Goal: Book appointment/travel/reservation

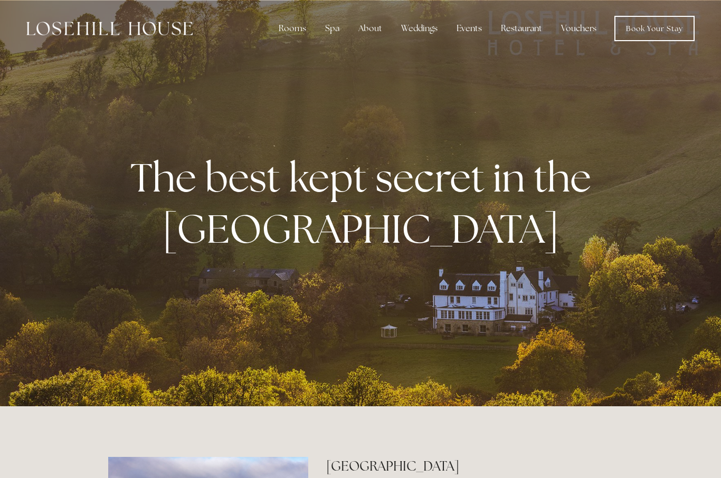
click at [520, 33] on div "Restaurant" at bounding box center [522, 28] width 58 height 21
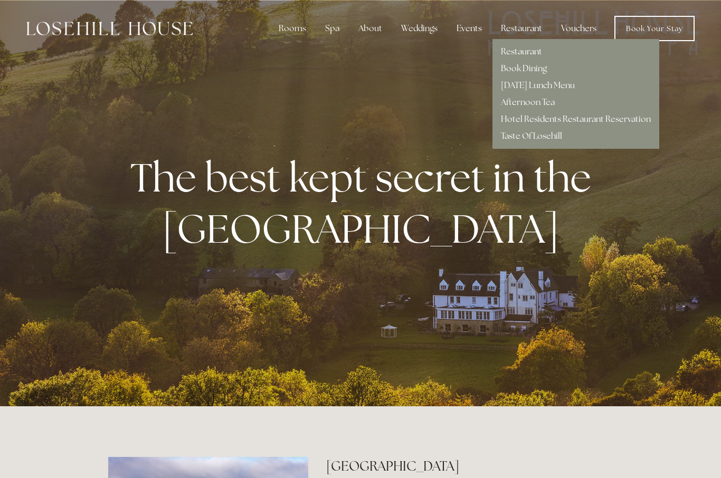
click at [571, 83] on link "[DATE] Lunch Menu" at bounding box center [538, 85] width 74 height 11
click at [539, 51] on link "Restaurant" at bounding box center [521, 51] width 41 height 11
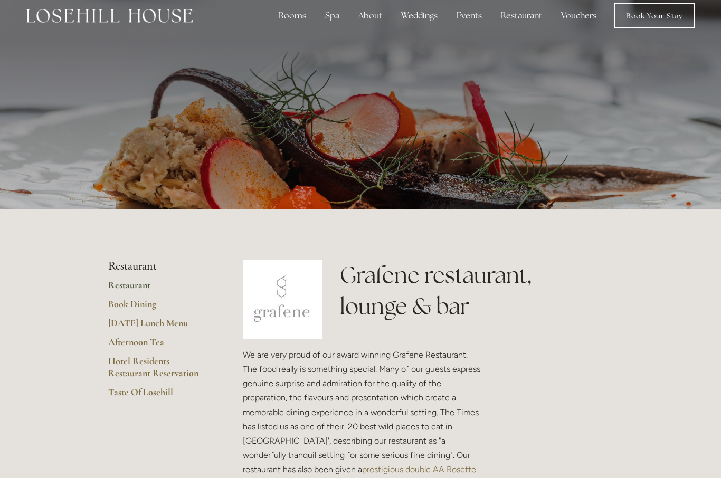
scroll to position [13, 0]
click at [122, 288] on link "Restaurant" at bounding box center [158, 288] width 101 height 19
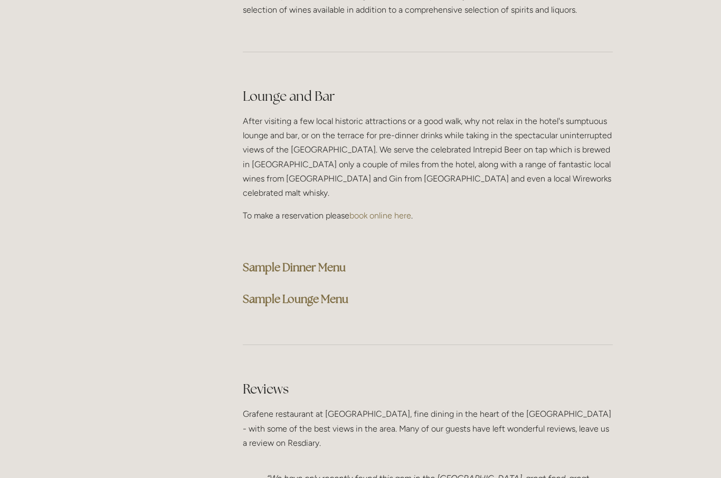
scroll to position [2649, 0]
click at [344, 292] on strong "Sample Lounge Menu" at bounding box center [296, 299] width 106 height 14
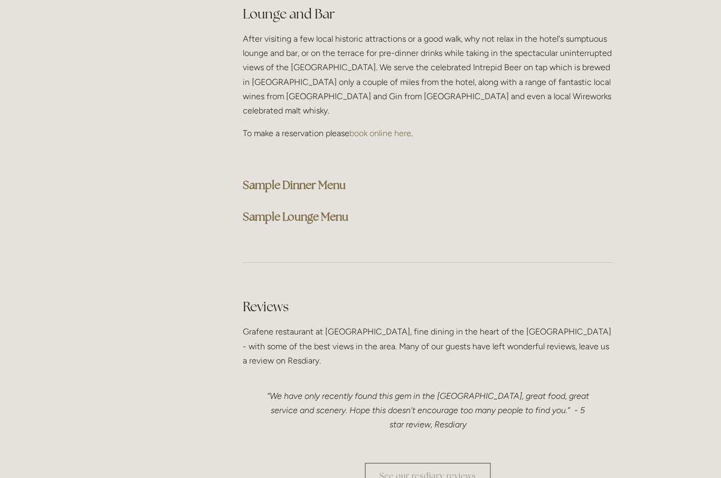
scroll to position [2725, 0]
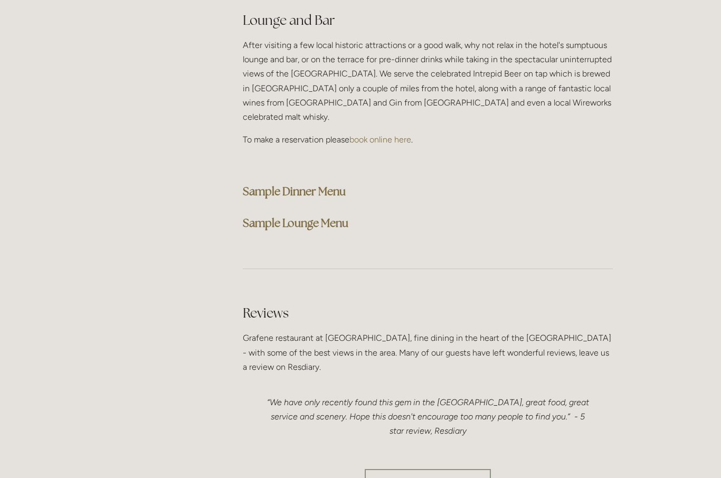
click at [344, 216] on strong "Sample Lounge Menu" at bounding box center [296, 223] width 106 height 14
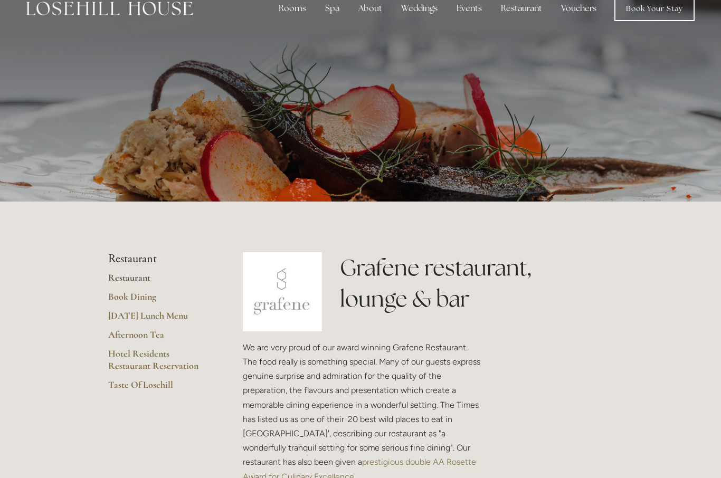
scroll to position [0, 0]
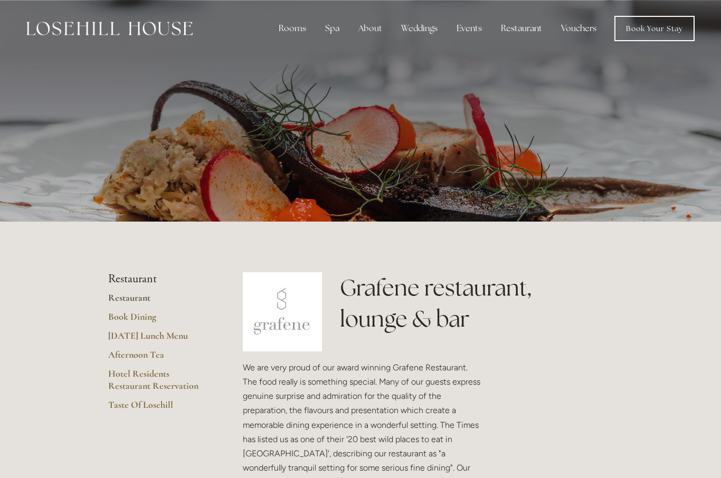
click at [327, 31] on div "Spa" at bounding box center [332, 28] width 31 height 21
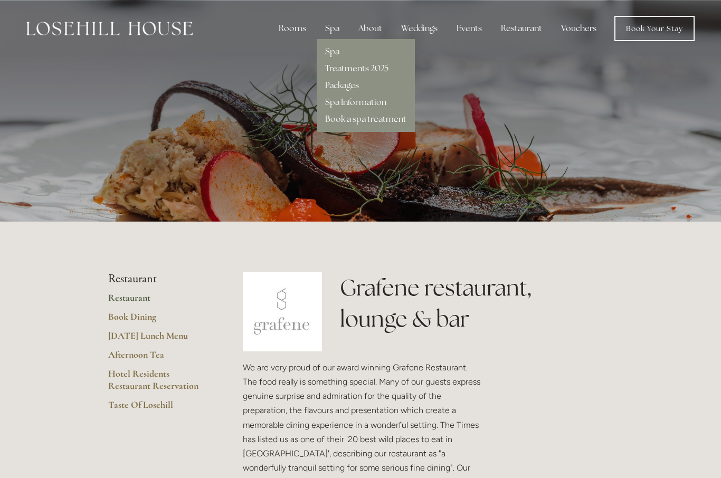
click at [399, 121] on link "Book a spa treatment" at bounding box center [365, 119] width 81 height 11
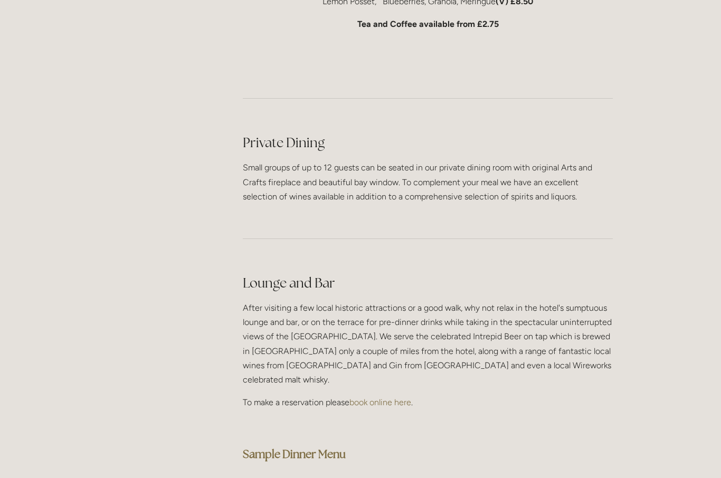
scroll to position [2462, 0]
click at [322, 447] on strong "Sample Dinner Menu" at bounding box center [294, 454] width 103 height 14
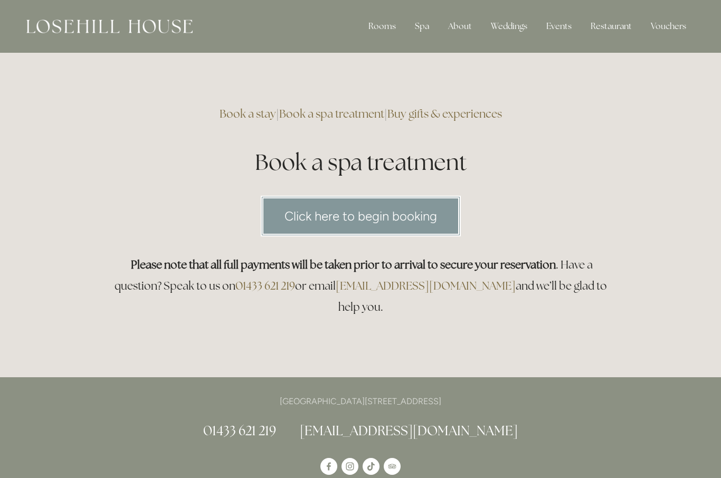
click at [399, 215] on link "Click here to begin booking" at bounding box center [361, 216] width 200 height 41
click at [430, 25] on div "Spa" at bounding box center [422, 26] width 31 height 21
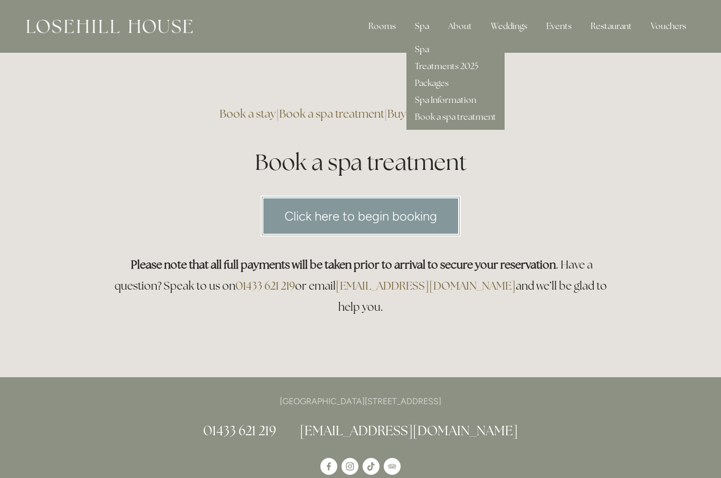
click at [472, 65] on link "Treatments 2025" at bounding box center [446, 66] width 63 height 11
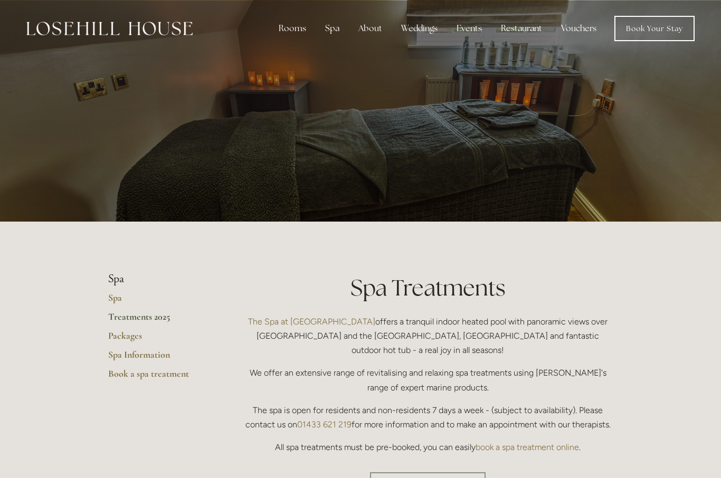
click at [138, 335] on link "Packages" at bounding box center [158, 339] width 101 height 19
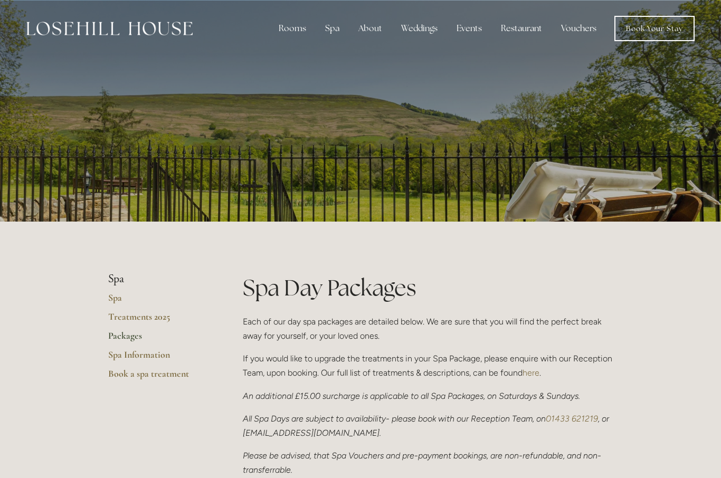
click at [518, 31] on div "Restaurant" at bounding box center [522, 28] width 58 height 21
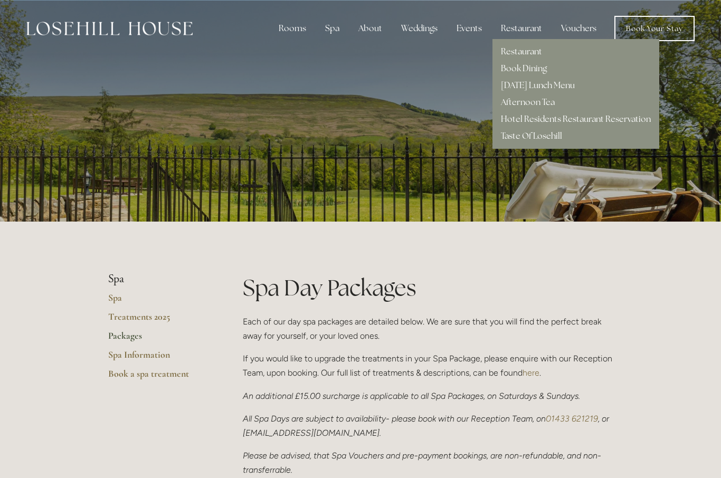
click at [572, 89] on link "[DATE] Lunch Menu" at bounding box center [538, 85] width 74 height 11
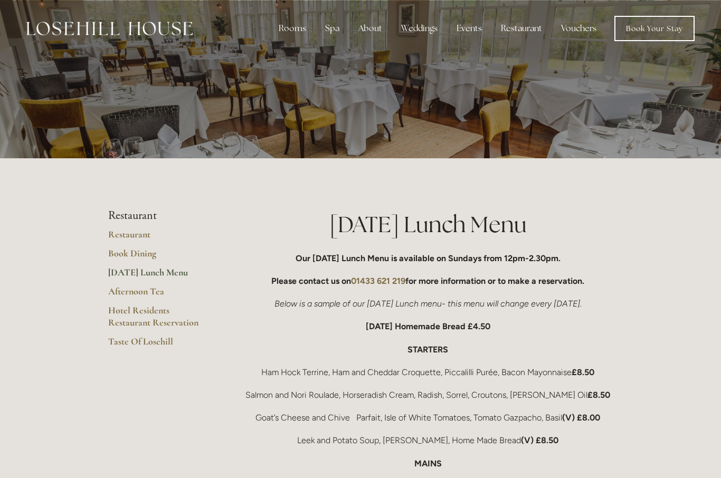
click at [127, 341] on link "Taste Of Losehill" at bounding box center [158, 345] width 101 height 19
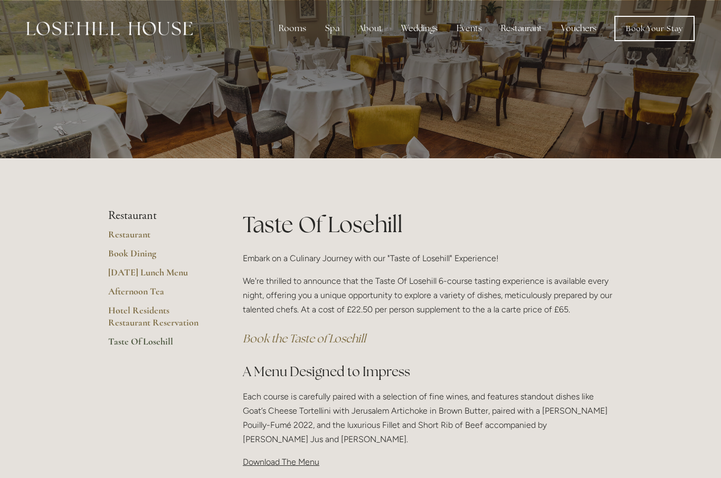
click at [129, 277] on link "[DATE] Lunch Menu" at bounding box center [158, 276] width 101 height 19
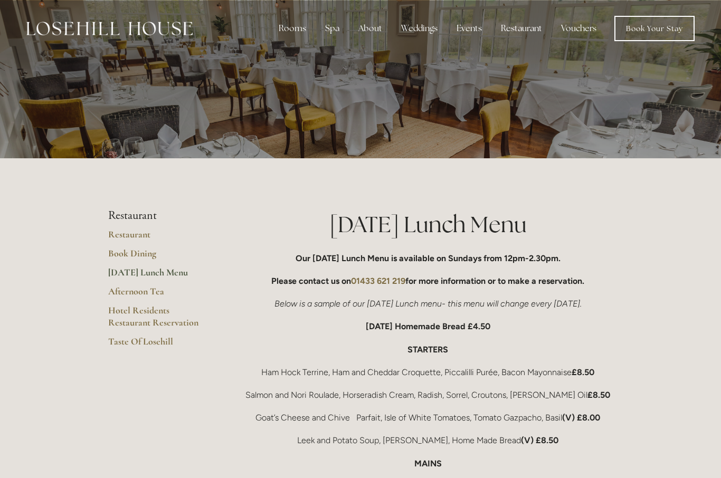
click at [120, 256] on link "Book Dining" at bounding box center [158, 257] width 101 height 19
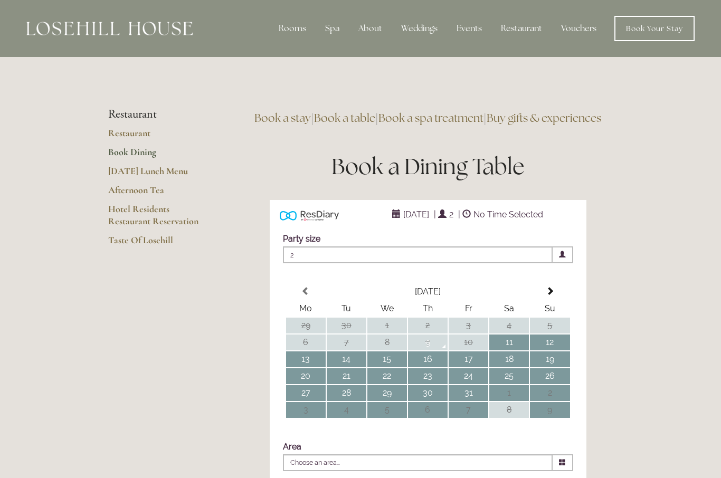
click at [121, 140] on link "Restaurant" at bounding box center [158, 136] width 101 height 19
